Goal: Obtain resource: Download file/media

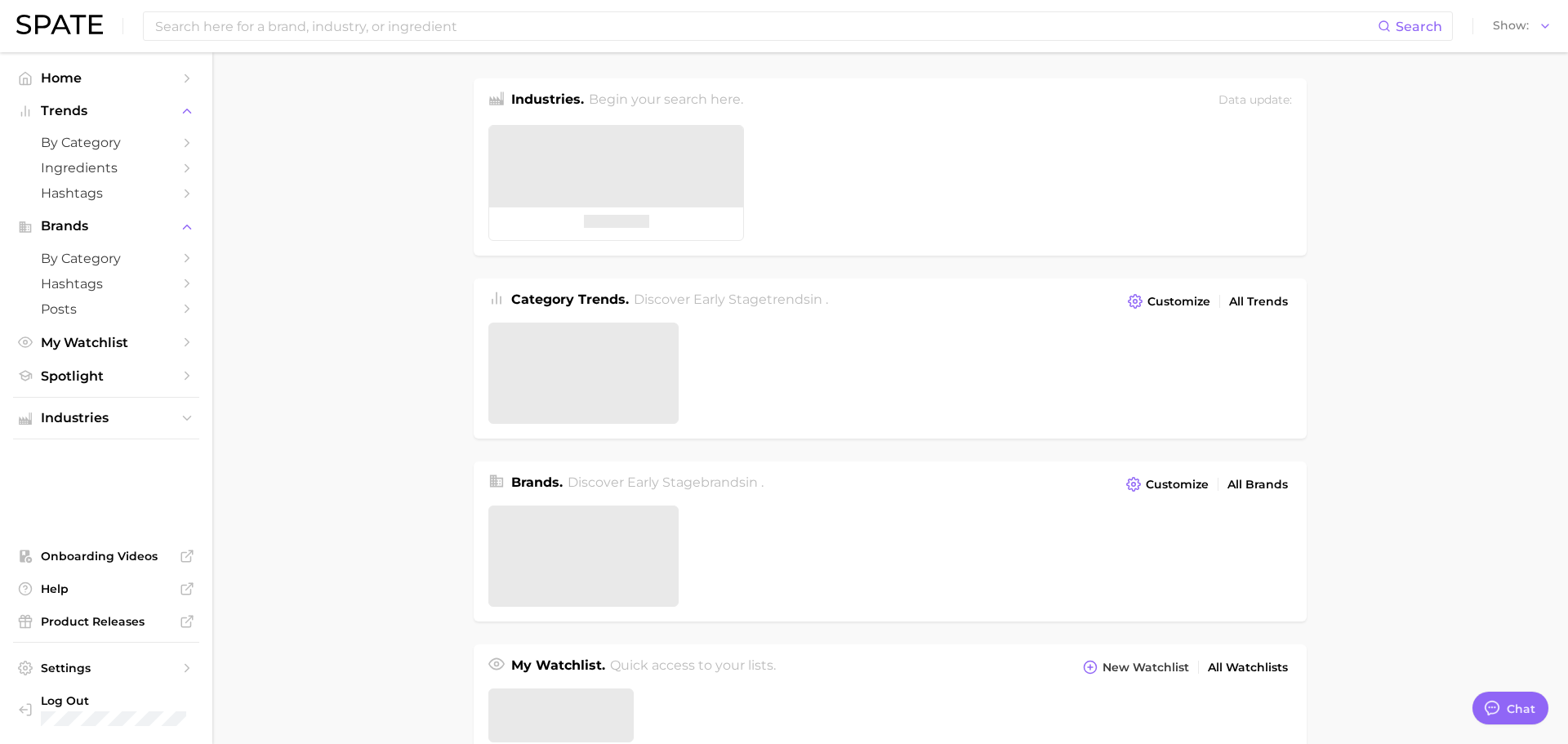
type textarea "x"
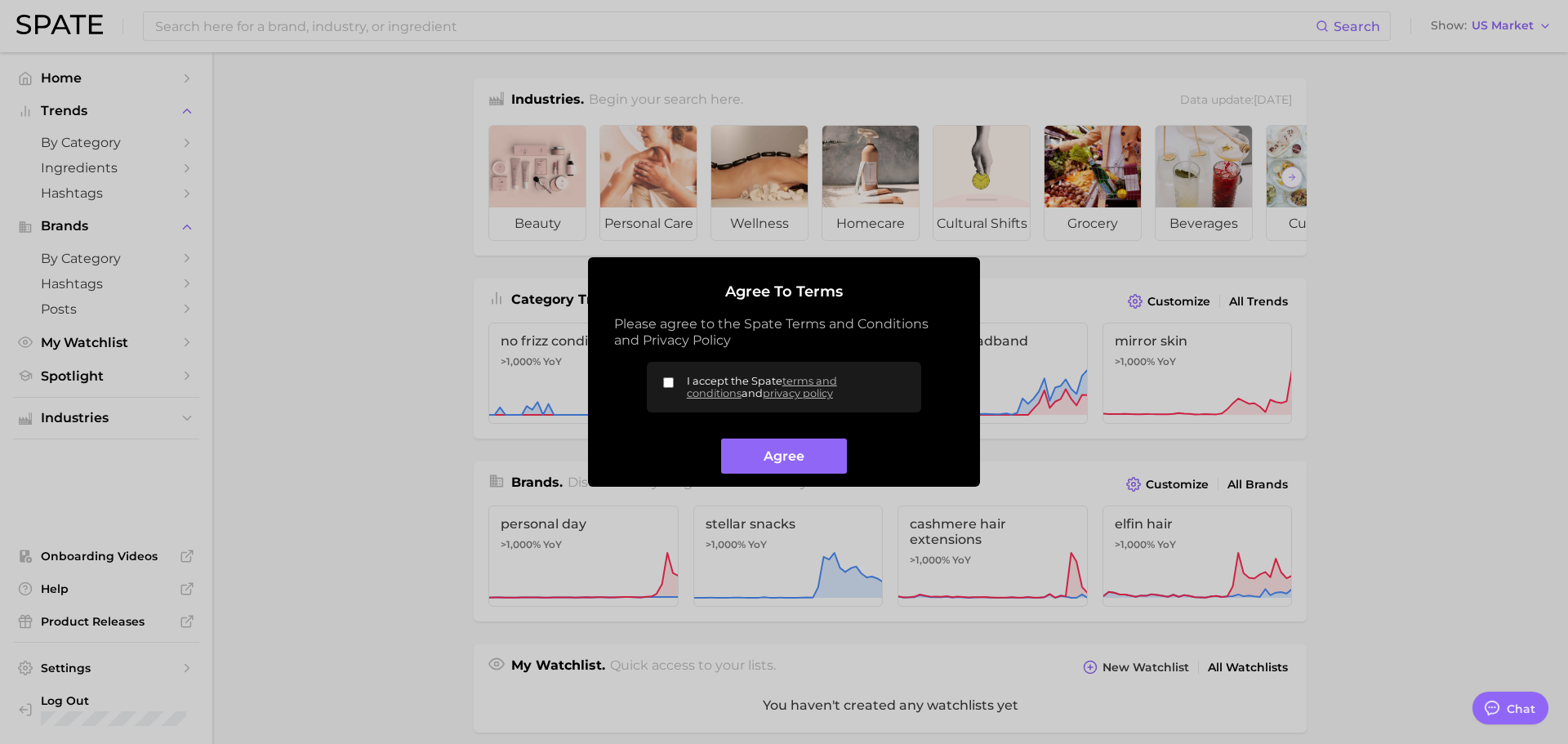
click at [677, 381] on label "I accept the Spate terms and conditions and privacy policy" at bounding box center [784, 387] width 274 height 50
click at [674, 381] on input "I accept the Spate terms and conditions and privacy policy" at bounding box center [669, 383] width 10 height 10
checkbox input "true"
click at [789, 438] on div "Agree" at bounding box center [783, 449] width 339 height 48
click at [794, 460] on button "Agree" at bounding box center [783, 456] width 125 height 35
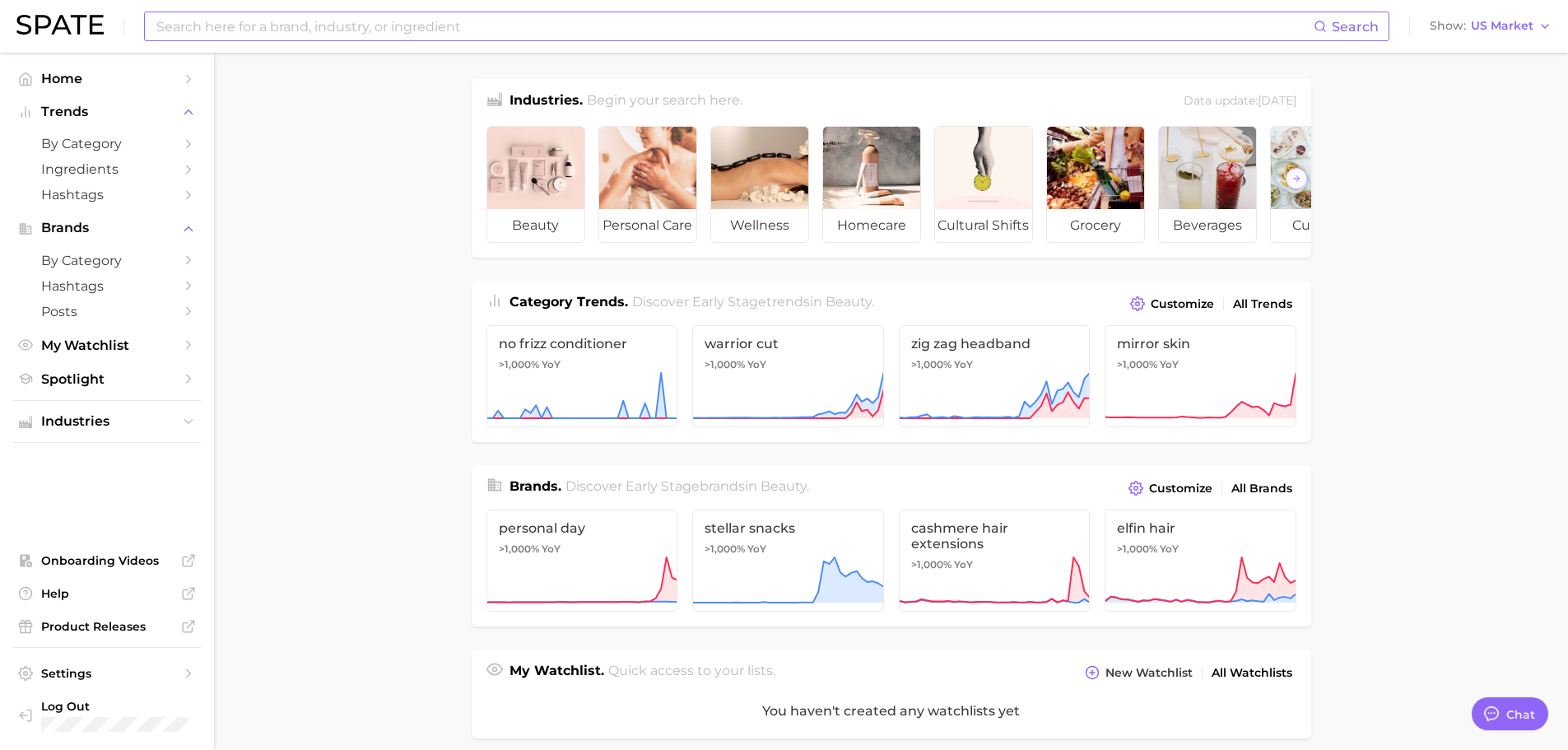
click at [514, 32] on input at bounding box center [734, 26] width 1158 height 28
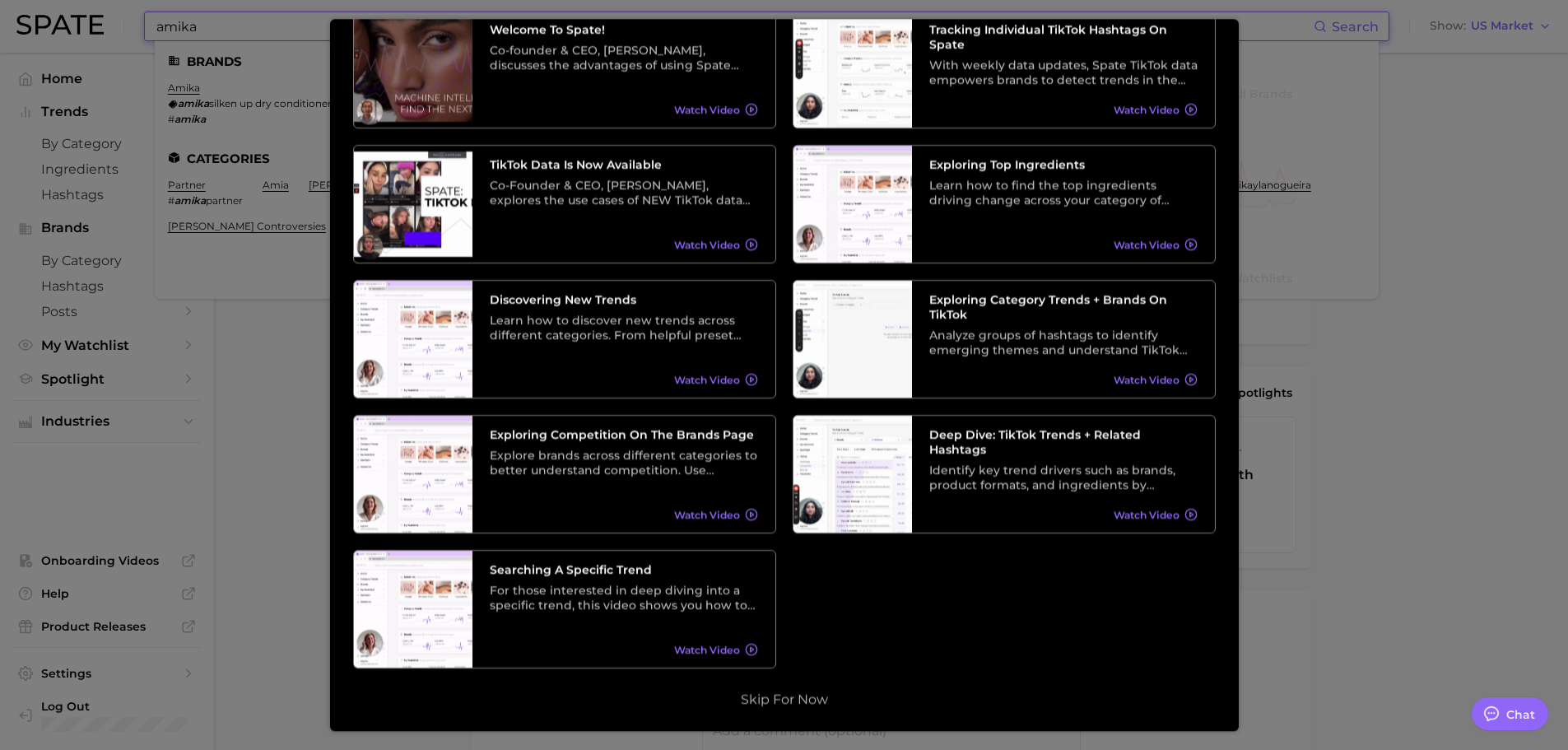
scroll to position [411, 0]
type input "amika"
click at [801, 698] on button "Skip for now" at bounding box center [784, 699] width 97 height 17
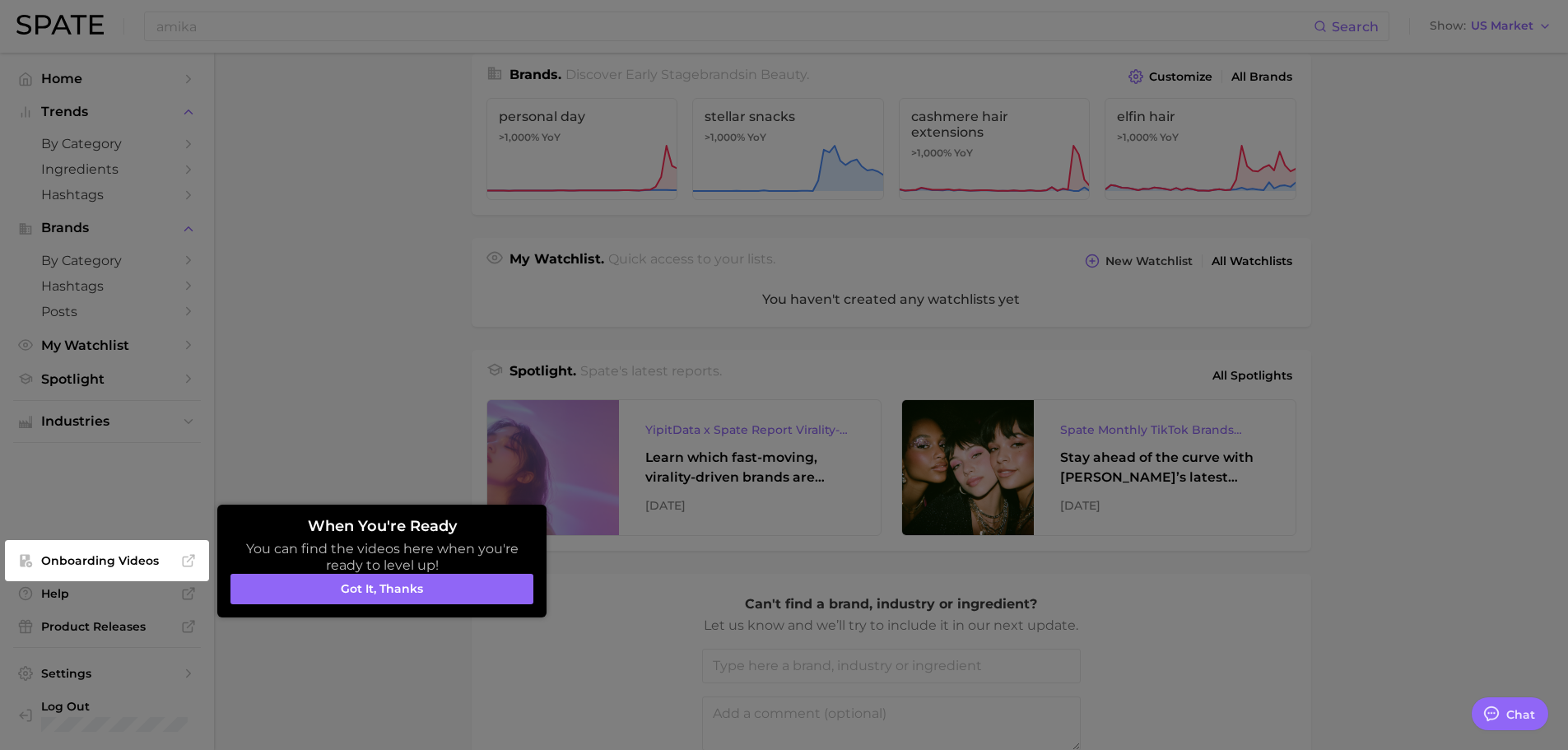
click at [290, 32] on div at bounding box center [784, 251] width 1568 height 1325
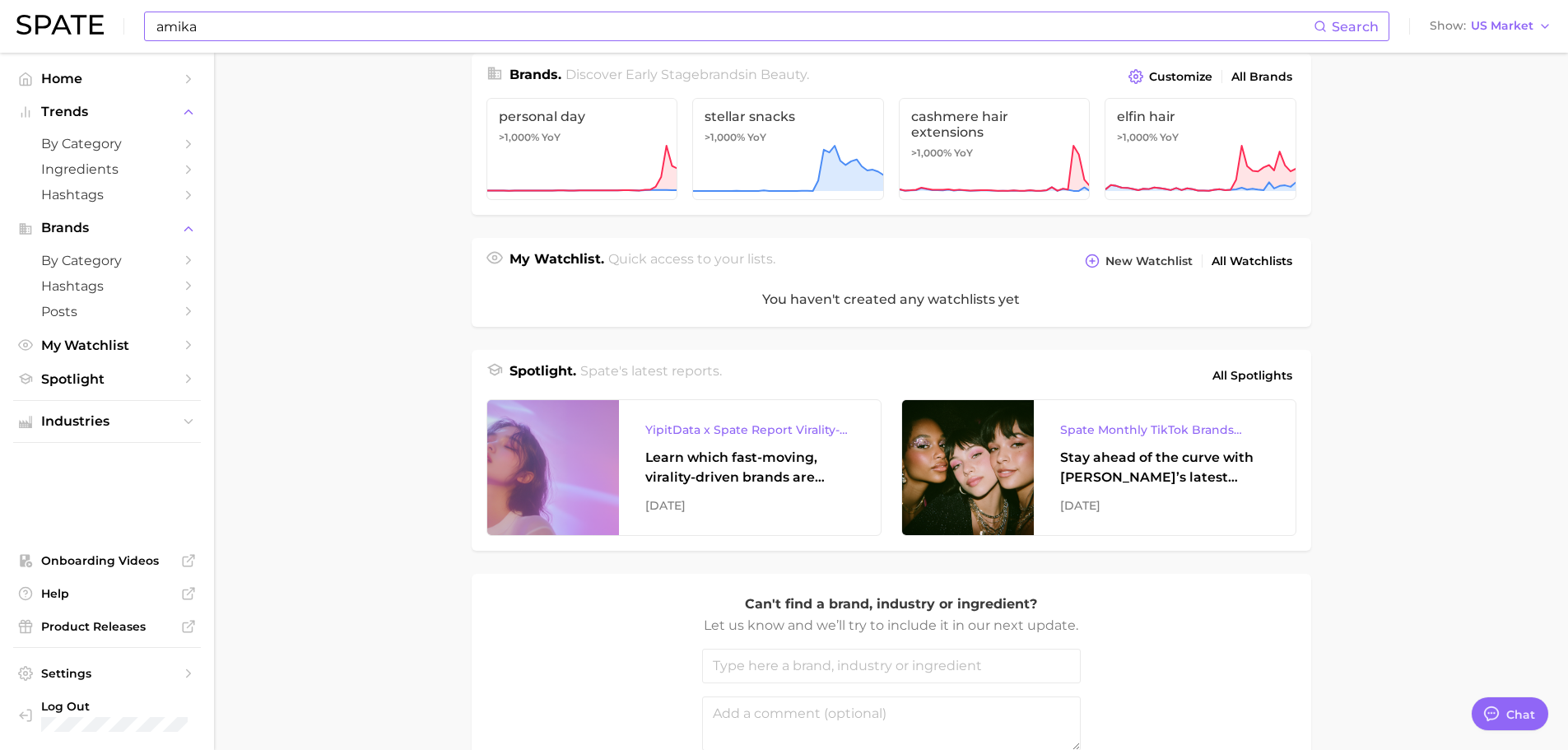
click at [251, 40] on div "amika Search" at bounding box center [766, 26] width 1245 height 30
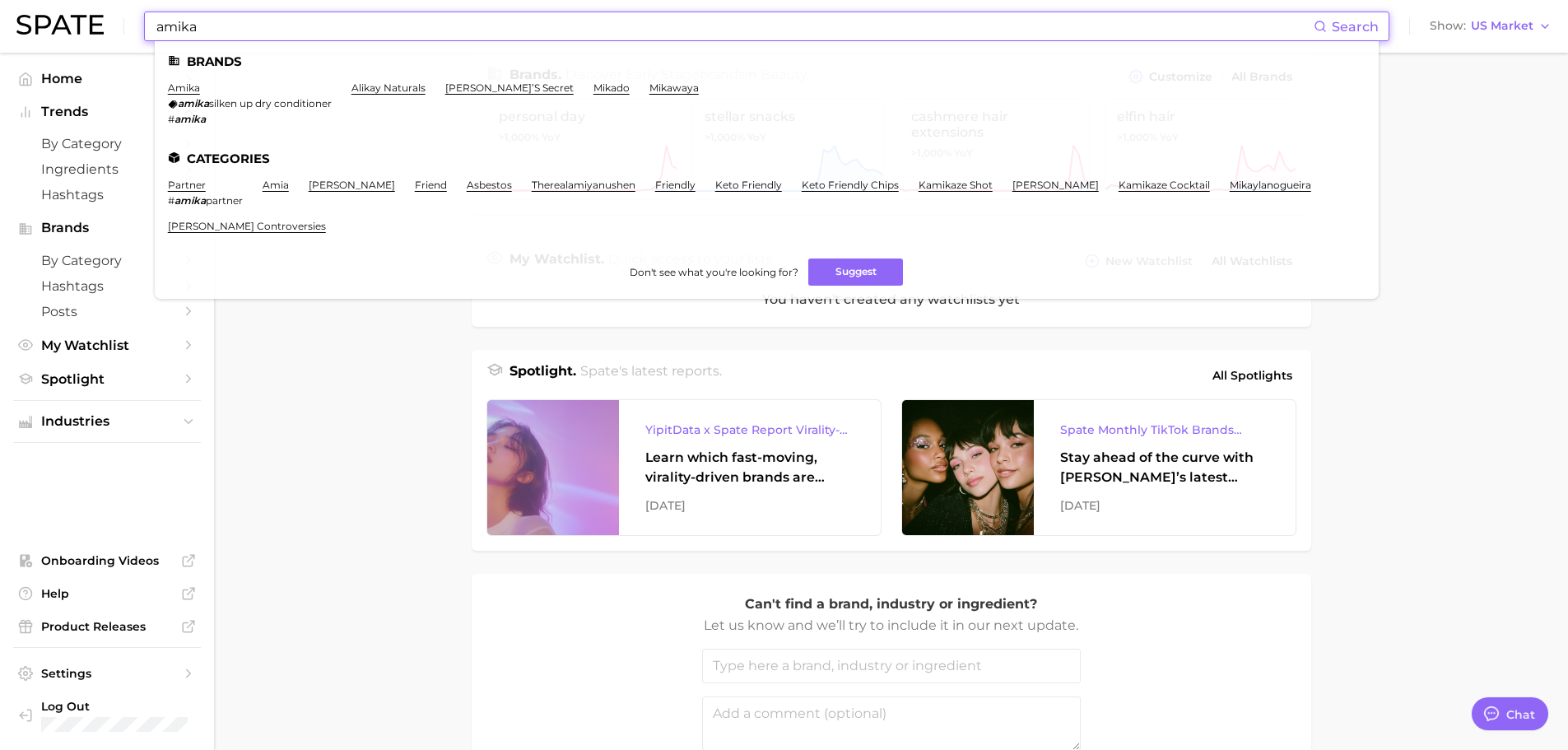
click at [236, 35] on input "amika" at bounding box center [734, 26] width 1158 height 28
click at [200, 86] on li "amika amika silken up dry conditioner # amika" at bounding box center [249, 103] width 164 height 44
click at [194, 90] on link "amika" at bounding box center [184, 88] width 32 height 12
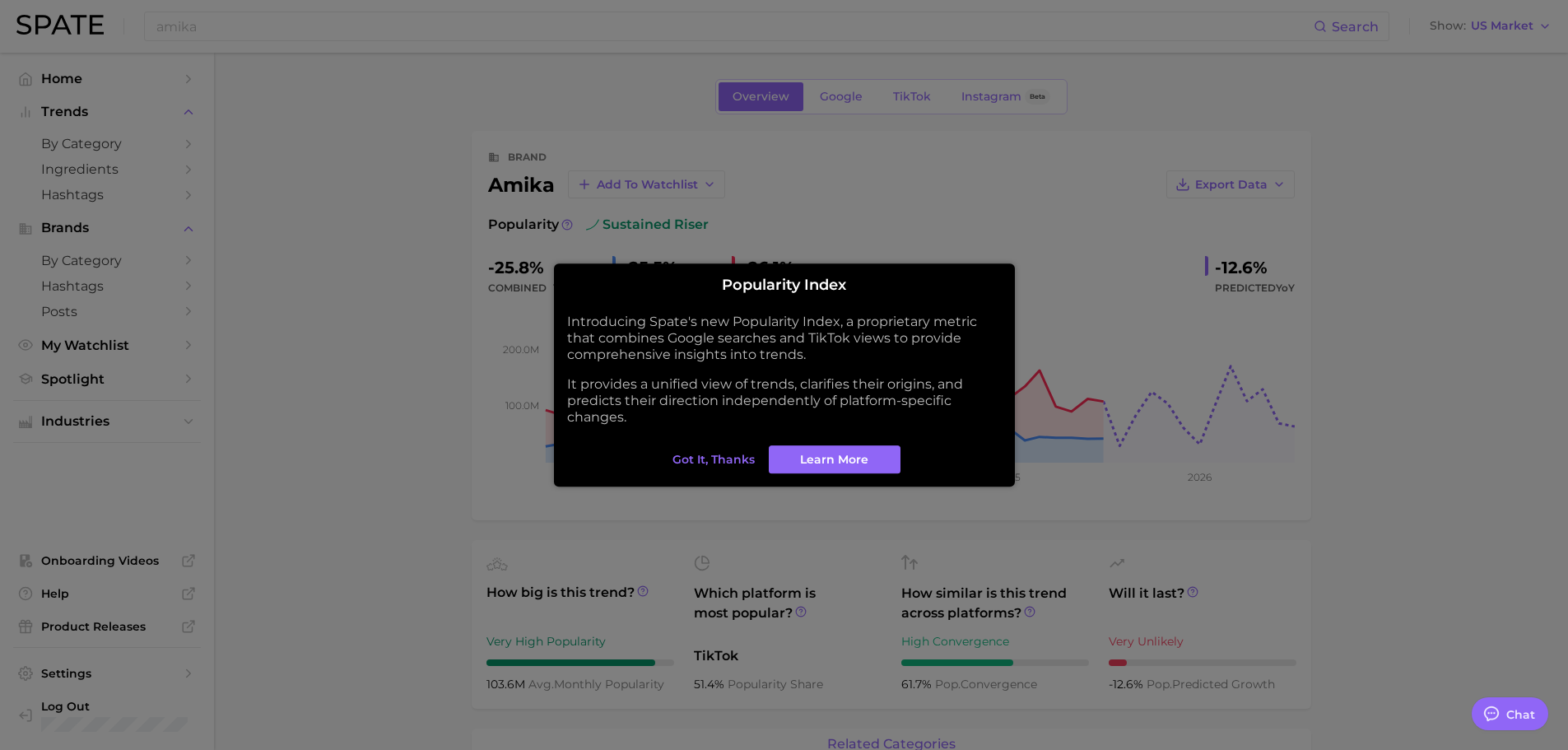
type textarea "x"
click at [673, 438] on div "Popularity Index Introducing Spate's new Popularity Index, a proprietary metric…" at bounding box center [784, 375] width 435 height 198
click at [705, 464] on span "Got it, thanks" at bounding box center [713, 459] width 82 height 14
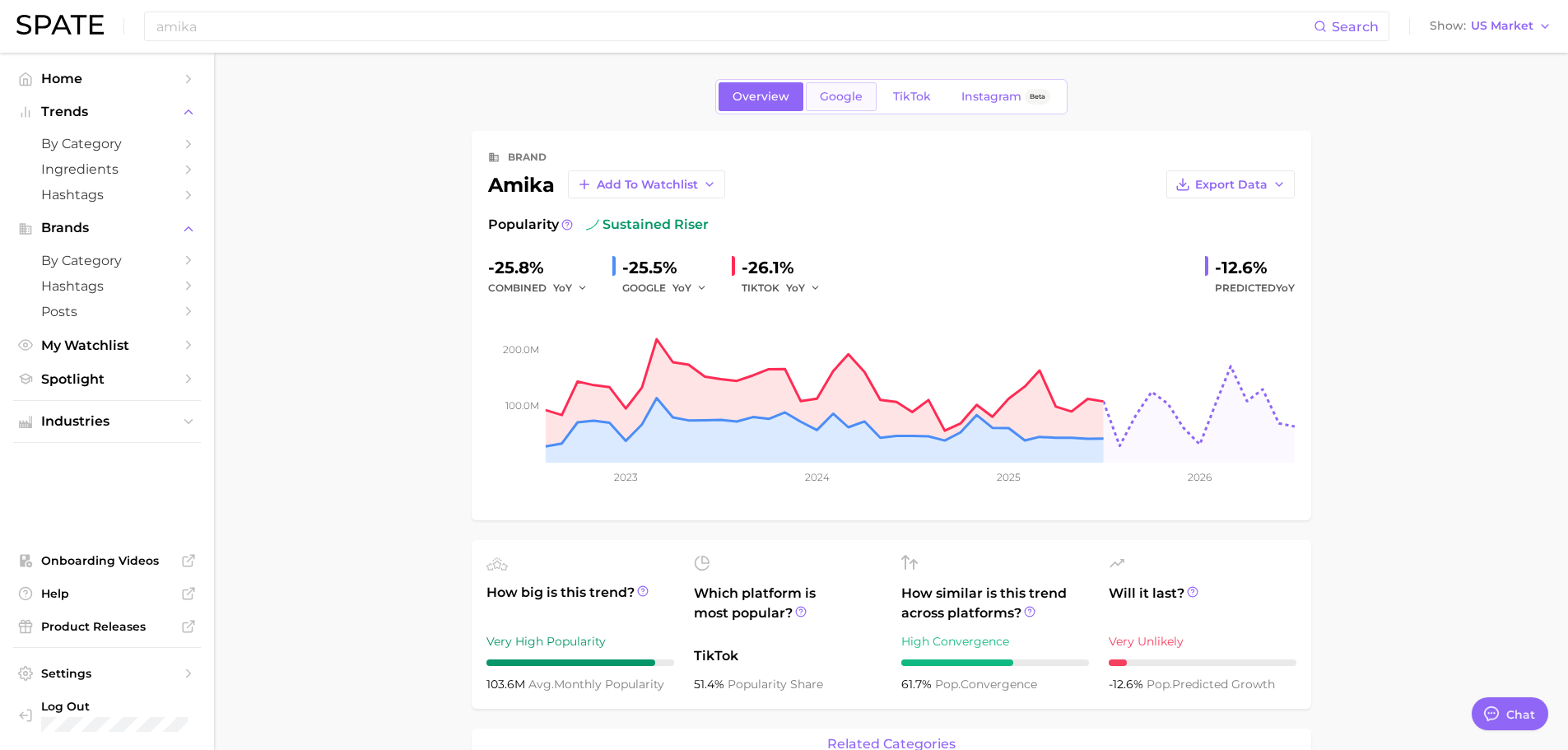
click at [851, 100] on span "Google" at bounding box center [841, 97] width 43 height 14
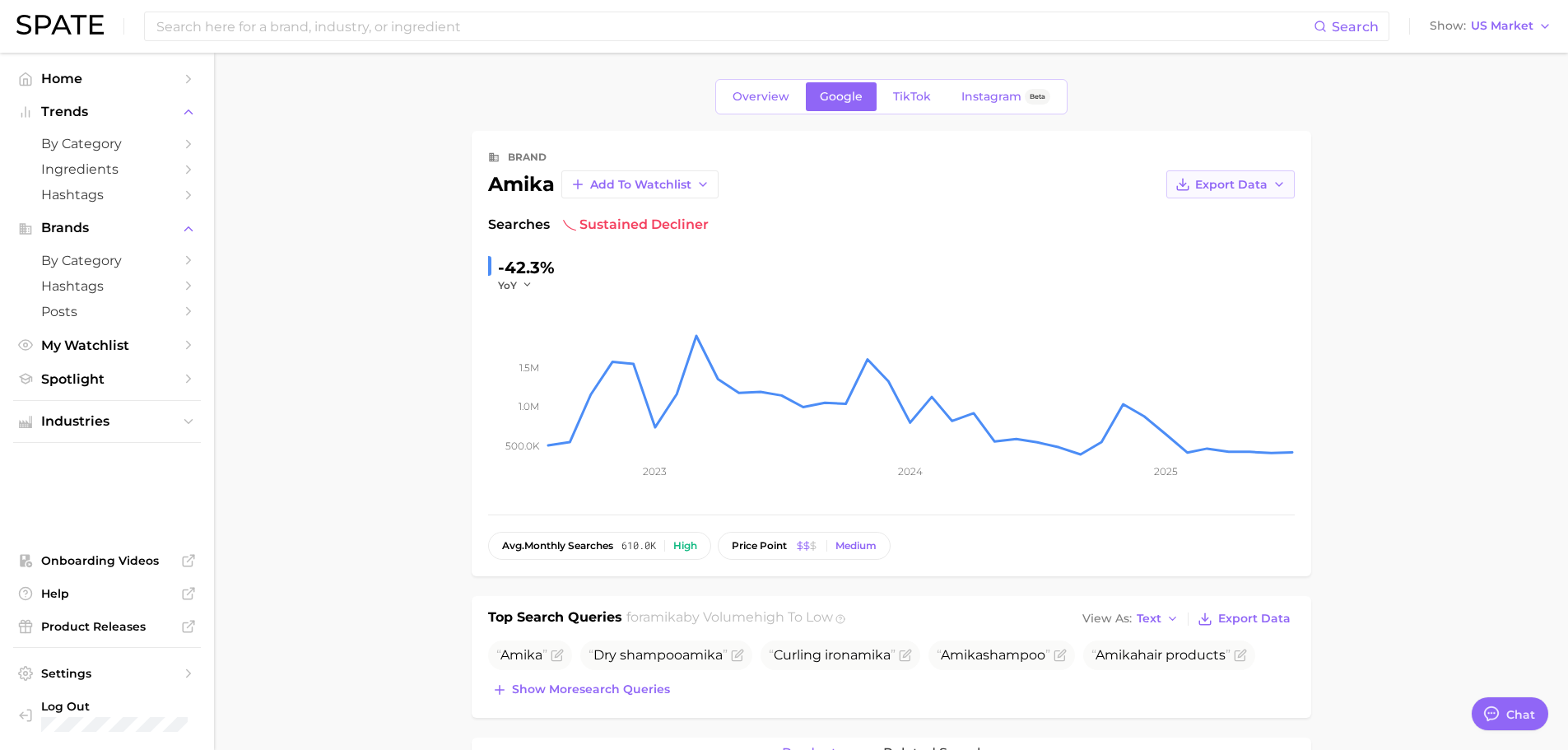
click at [1222, 182] on span "Export Data" at bounding box center [1231, 185] width 73 height 14
click at [1234, 207] on button "Time Series CSV" at bounding box center [1204, 215] width 181 height 30
